Goal: Find specific page/section: Find specific page/section

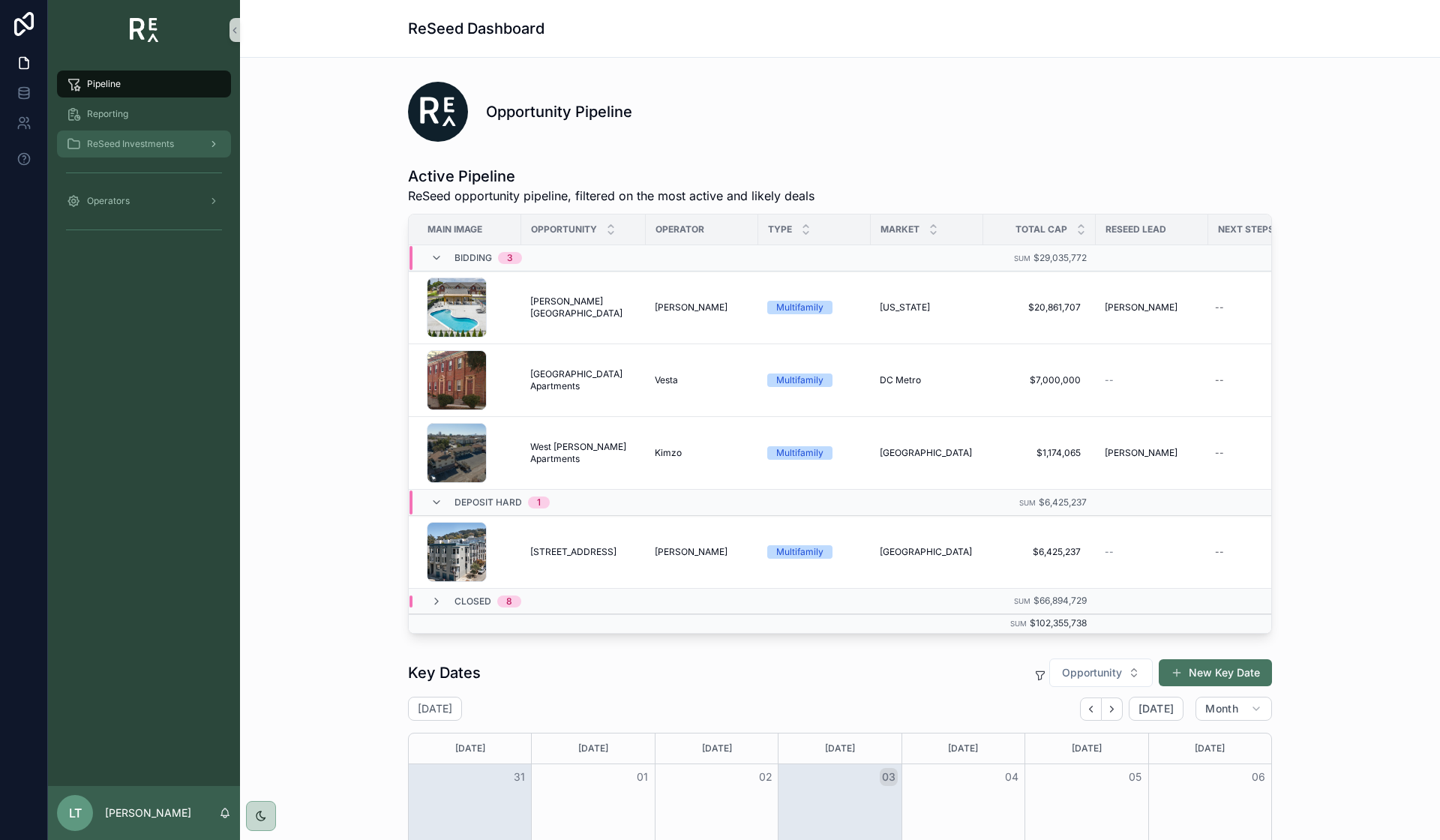
click at [146, 138] on span "ReSeed Investments" at bounding box center [130, 143] width 87 height 12
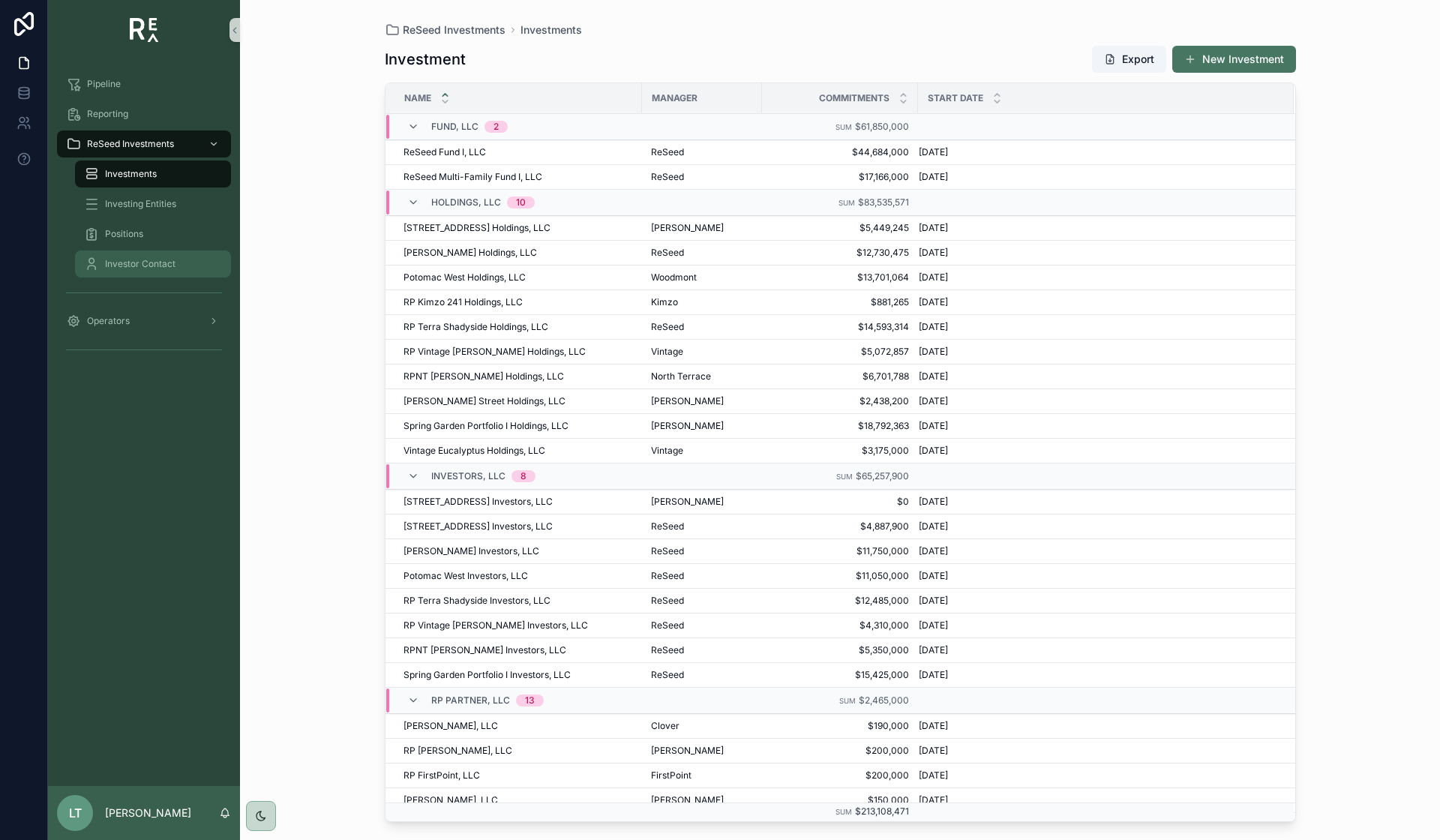
click at [149, 258] on span "Investor Contact" at bounding box center [140, 264] width 71 height 12
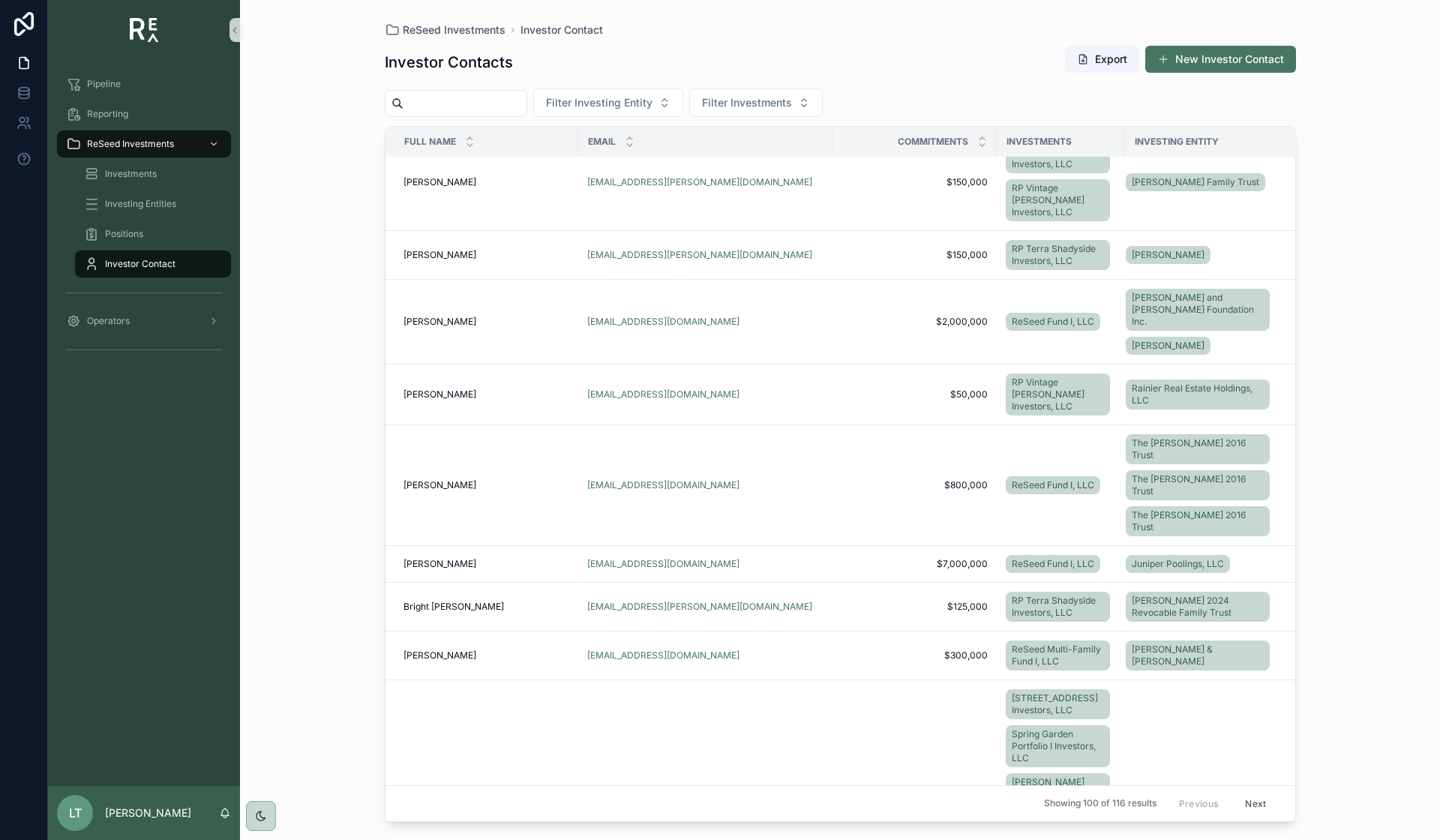
scroll to position [975, 0]
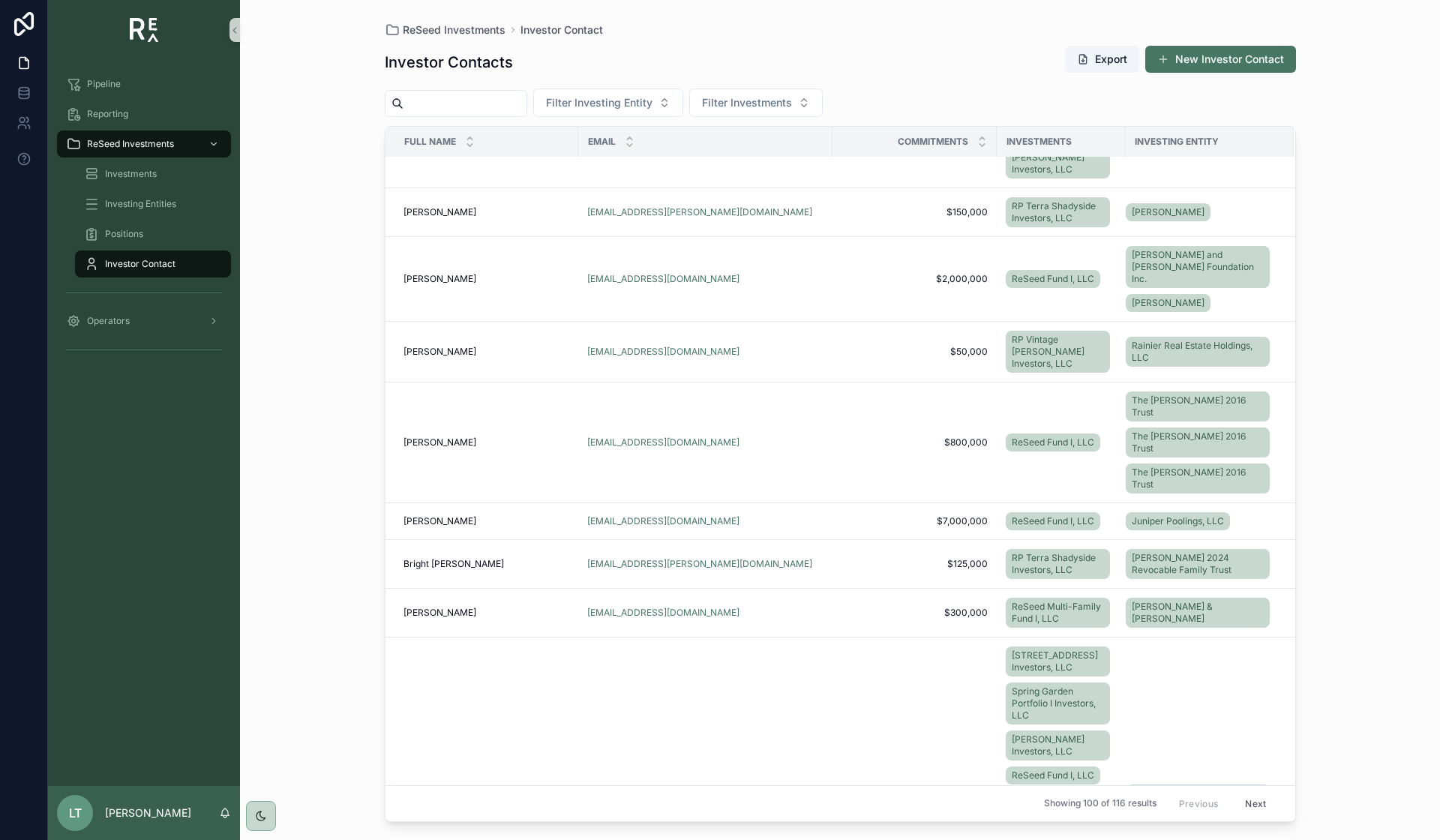
click at [494, 100] on input "scrollable content" at bounding box center [465, 103] width 123 height 21
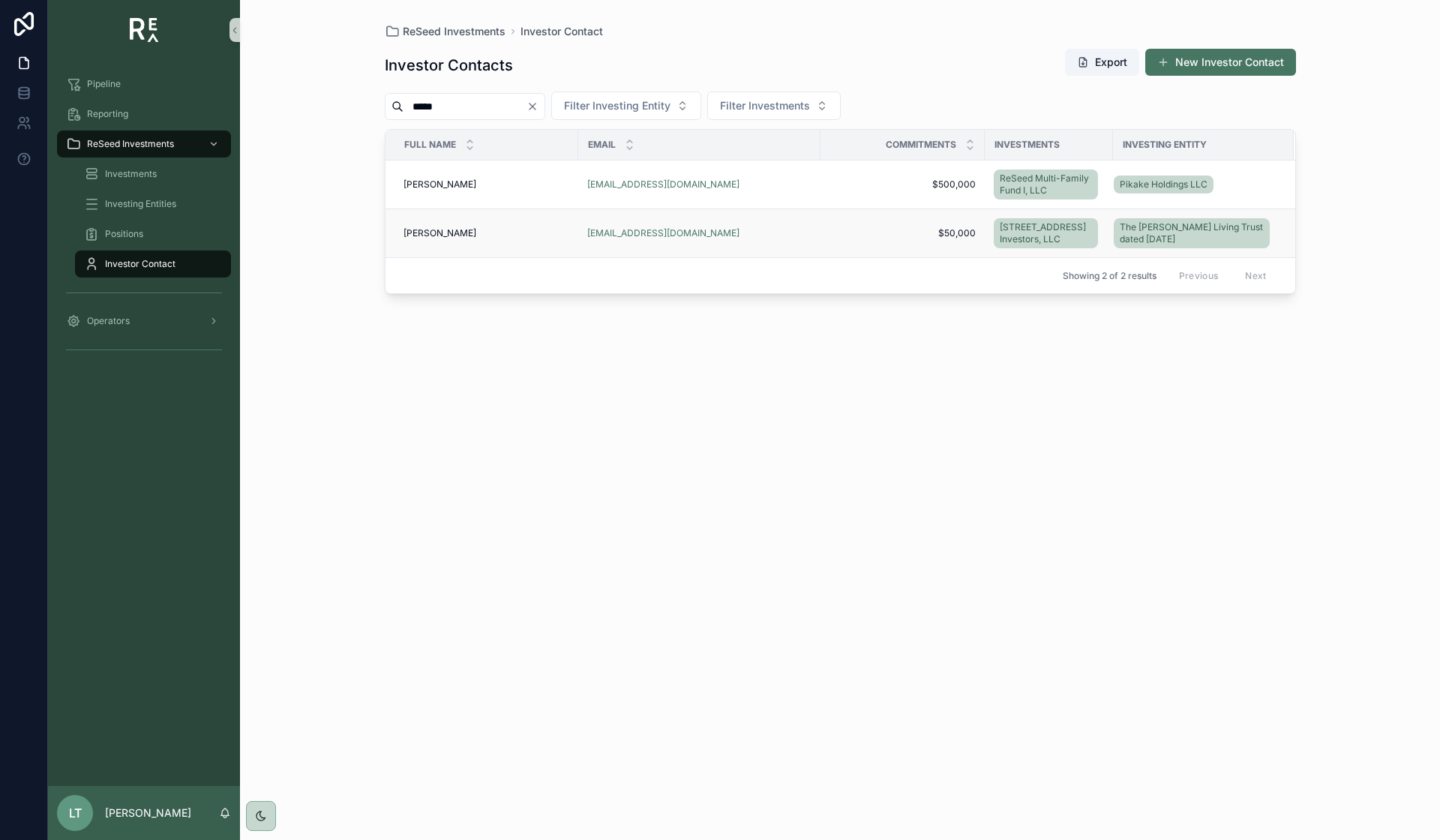
type input "*****"
click at [784, 237] on div "[EMAIL_ADDRESS][DOMAIN_NAME]" at bounding box center [699, 233] width 224 height 12
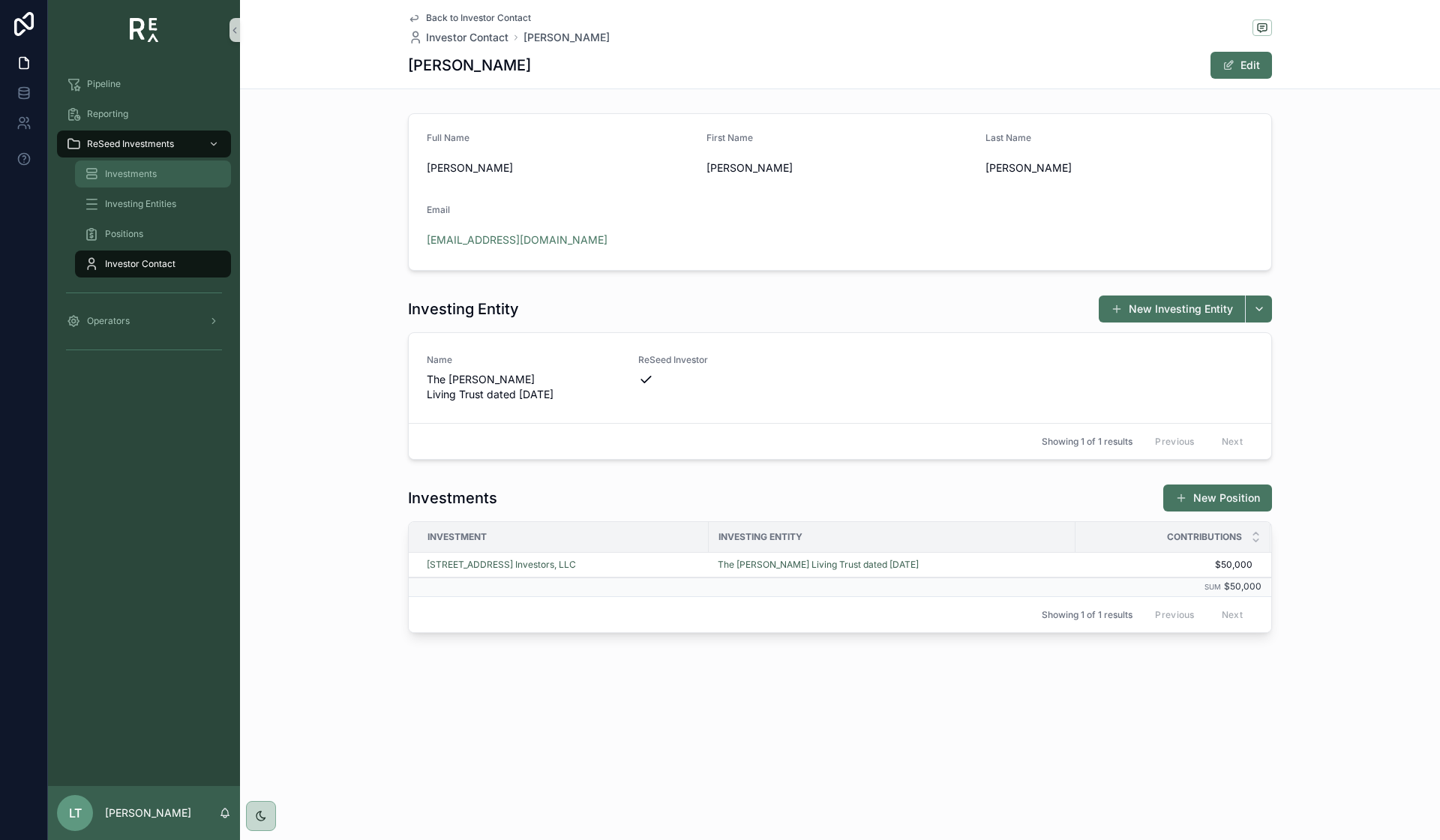
click at [160, 177] on div "Investments" at bounding box center [153, 174] width 138 height 24
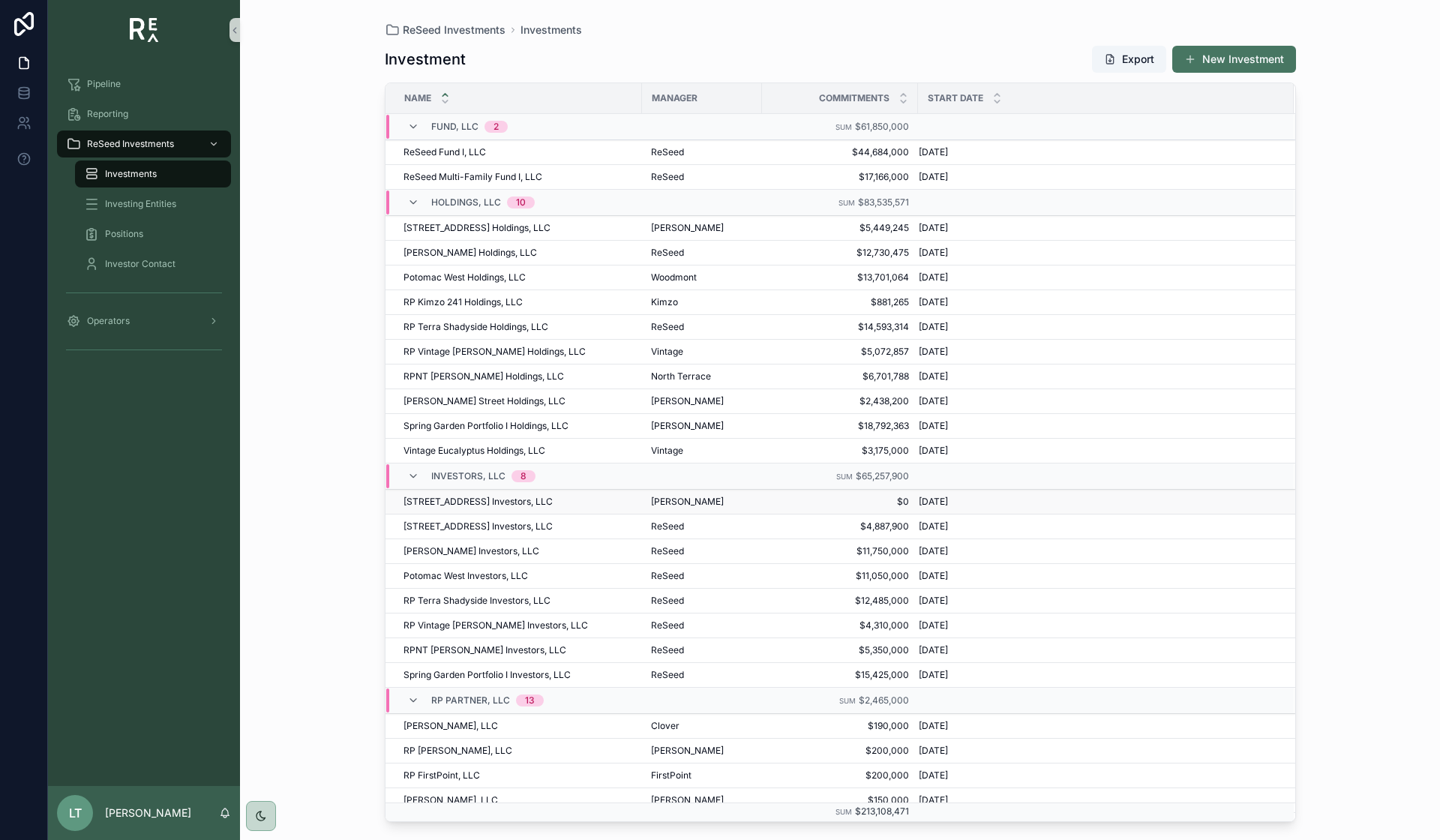
click at [452, 501] on span "[STREET_ADDRESS] Investors, LLC" at bounding box center [478, 501] width 149 height 12
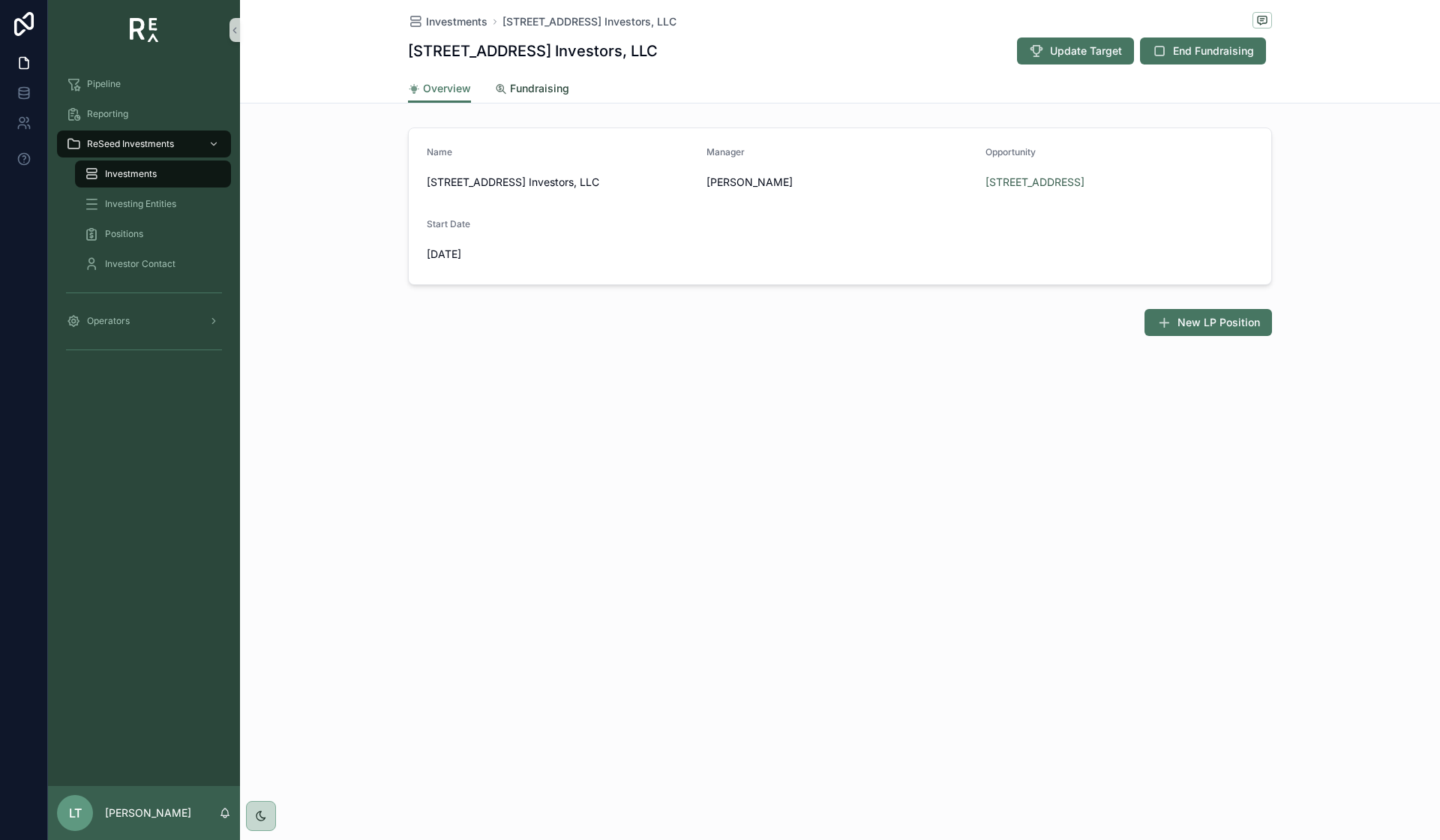
click at [538, 92] on span "Fundraising" at bounding box center [539, 88] width 59 height 15
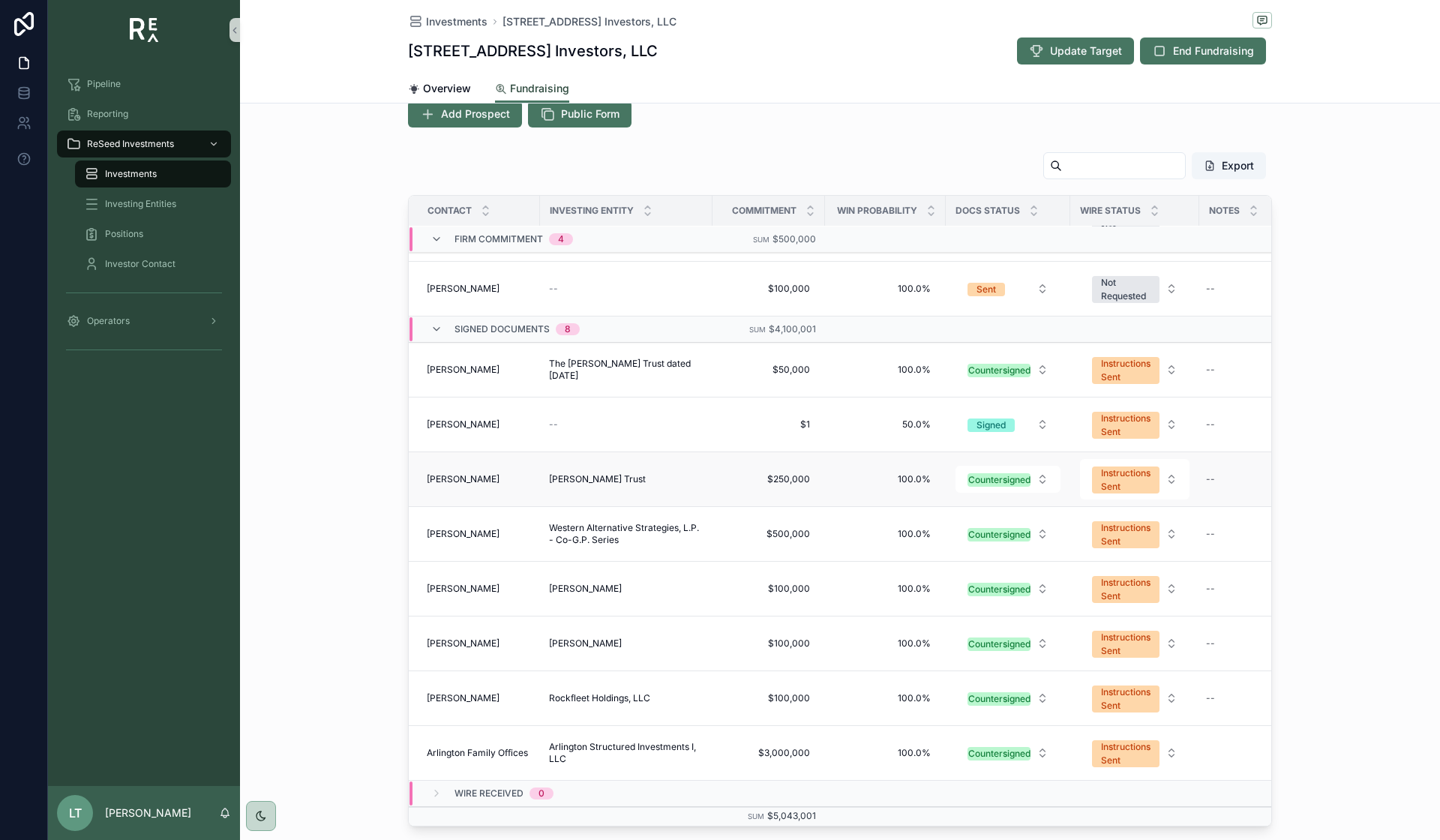
scroll to position [375, 0]
